Goal: Task Accomplishment & Management: Manage account settings

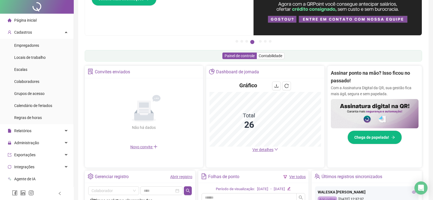
scroll to position [82, 0]
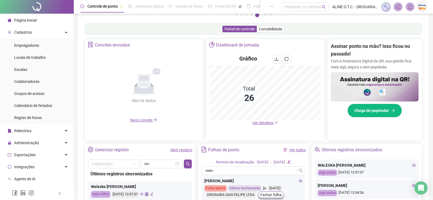
click at [258, 123] on span "Ver detalhes" at bounding box center [262, 122] width 21 height 4
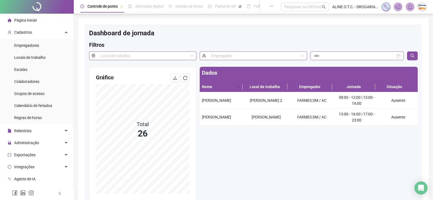
click at [30, 21] on span "Página inicial" at bounding box center [25, 20] width 22 height 4
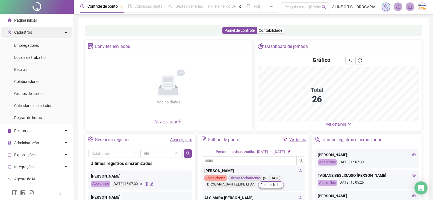
click at [41, 32] on div "Cadastros" at bounding box center [36, 32] width 71 height 11
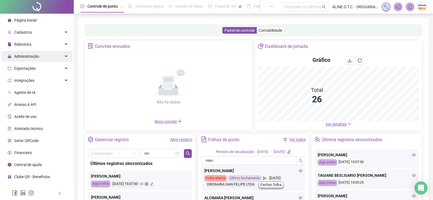
click at [47, 60] on div "Administração" at bounding box center [36, 56] width 71 height 11
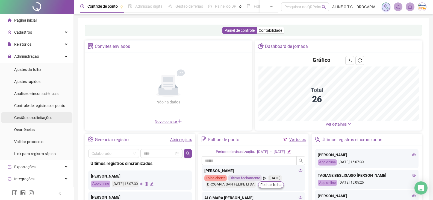
drag, startPoint x: 37, startPoint y: 117, endPoint x: 39, endPoint y: 118, distance: 2.8
click at [37, 117] on span "Gestão de solicitações" at bounding box center [33, 117] width 38 height 4
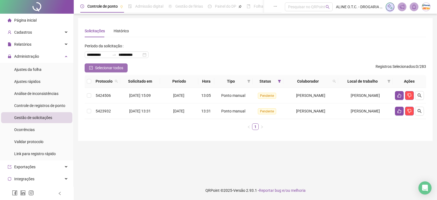
click at [97, 67] on span "Selecionar todos" at bounding box center [109, 68] width 28 height 6
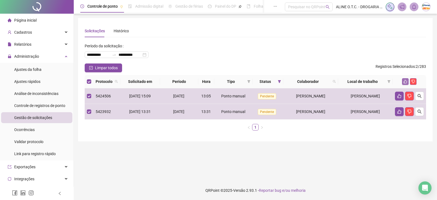
click at [405, 79] on icon "like" at bounding box center [405, 81] width 4 height 4
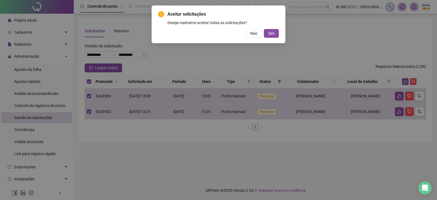
drag, startPoint x: 272, startPoint y: 33, endPoint x: 274, endPoint y: 36, distance: 3.6
click at [272, 34] on span "Sim" at bounding box center [271, 33] width 6 height 6
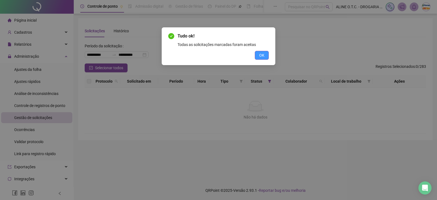
drag, startPoint x: 256, startPoint y: 57, endPoint x: 259, endPoint y: 57, distance: 2.7
click at [257, 57] on button "OK" at bounding box center [262, 55] width 14 height 9
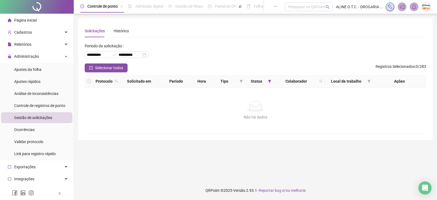
click at [38, 17] on li "Página inicial" at bounding box center [36, 20] width 71 height 11
